Goal: Task Accomplishment & Management: Use online tool/utility

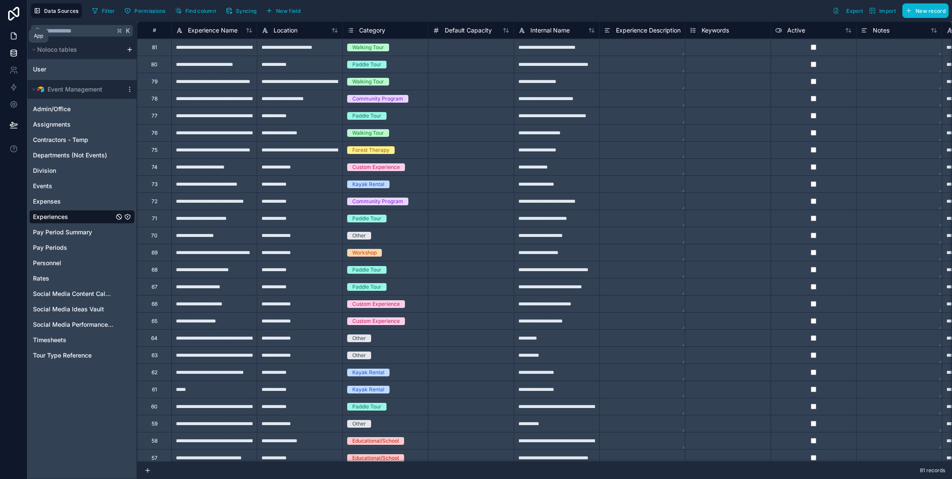
click at [9, 36] on icon at bounding box center [13, 36] width 9 height 9
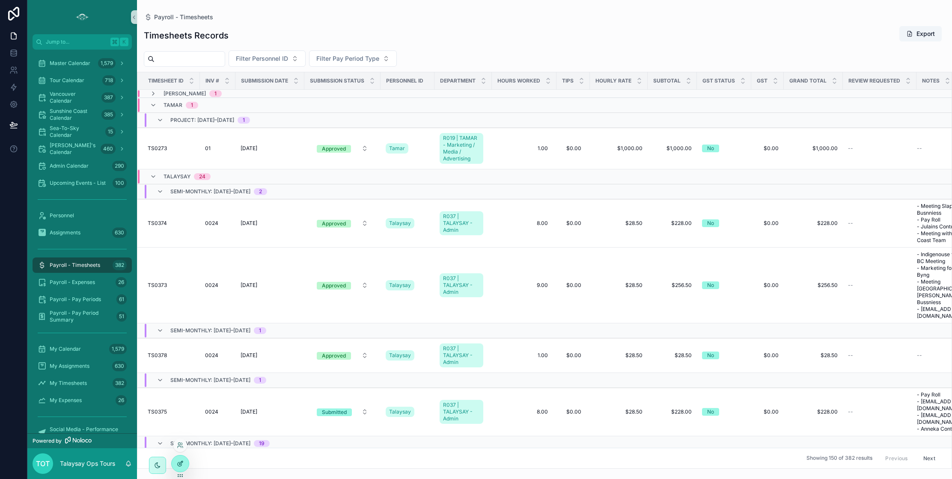
click at [178, 462] on icon at bounding box center [180, 463] width 7 height 7
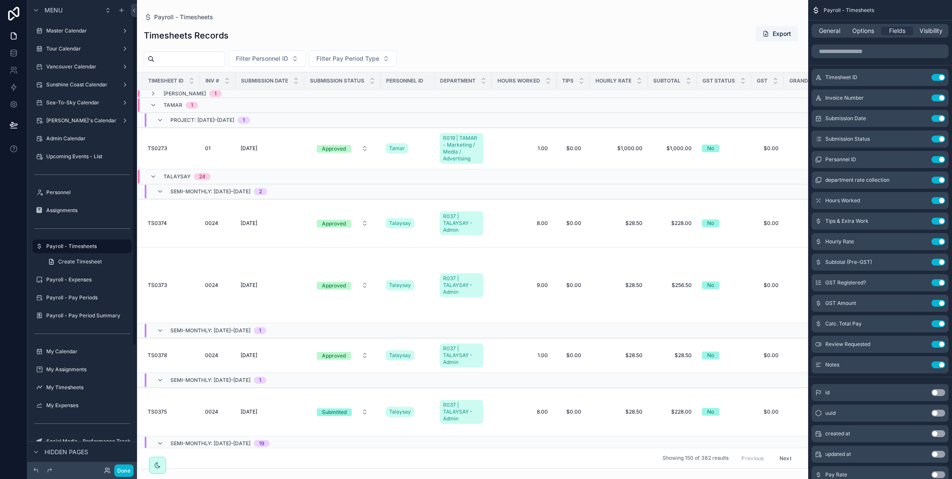
scroll to position [3, 0]
click at [920, 119] on icon "scrollable content" at bounding box center [921, 117] width 3 height 3
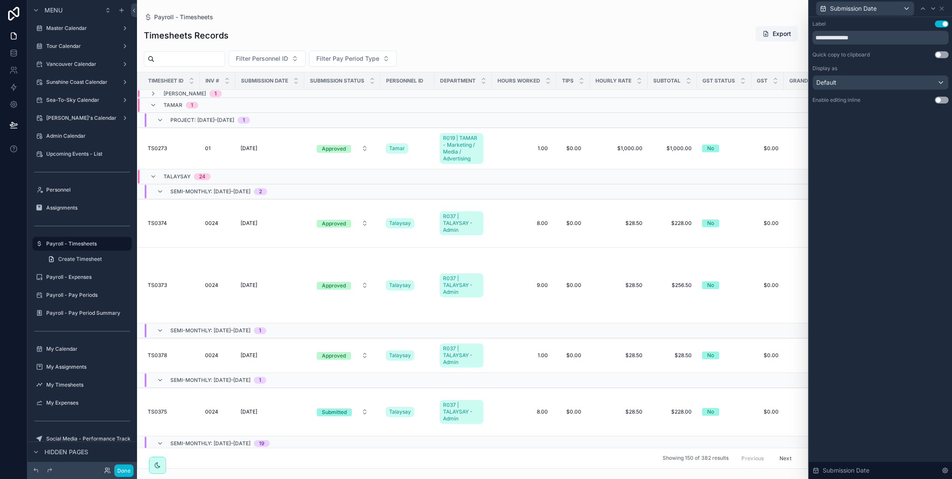
click at [939, 101] on button "Use setting" at bounding box center [942, 100] width 14 height 7
drag, startPoint x: 125, startPoint y: 471, endPoint x: 131, endPoint y: 470, distance: 5.6
click at [125, 472] on button "Done" at bounding box center [123, 471] width 19 height 12
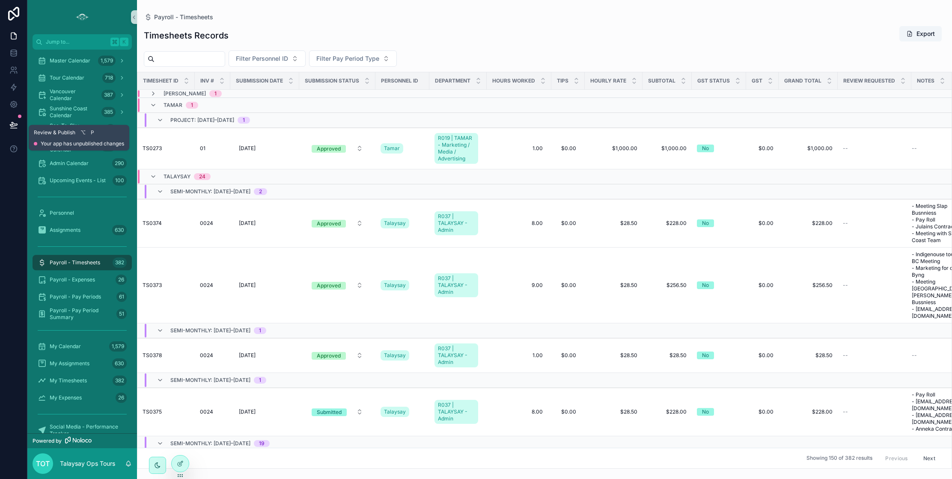
click at [12, 125] on icon at bounding box center [13, 124] width 7 height 4
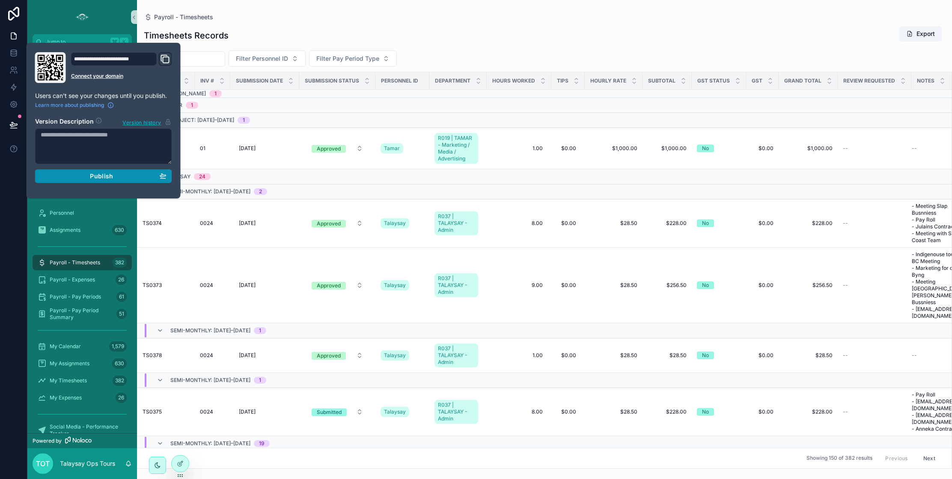
click at [74, 179] on div "Publish" at bounding box center [104, 176] width 126 height 8
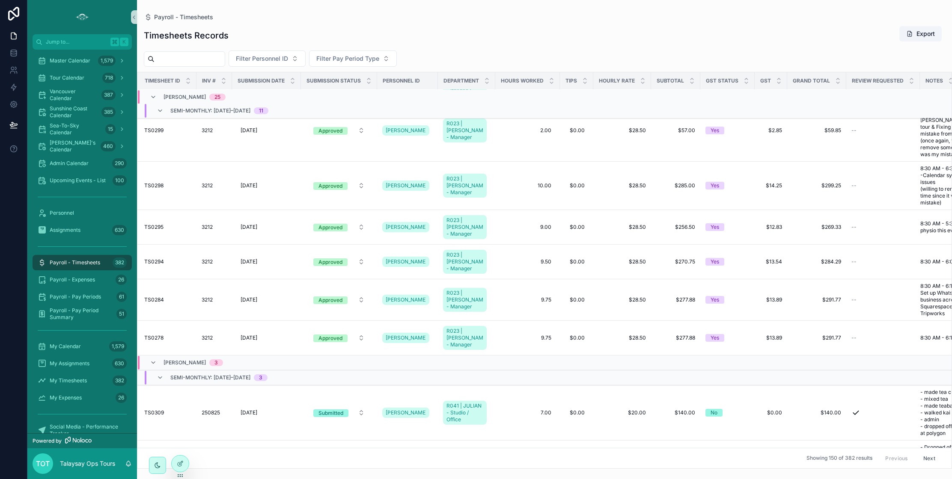
scroll to position [3655, 3]
